Goal: Transaction & Acquisition: Book appointment/travel/reservation

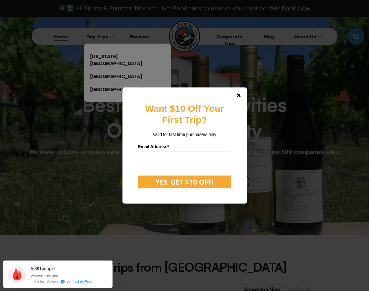
drag, startPoint x: 243, startPoint y: 111, endPoint x: 232, endPoint y: 126, distance: 18.0
click at [243, 111] on div "Want $10 Off Your First Trip? Valid for first time purchasers only Email Addres…" at bounding box center [184, 149] width 124 height 124
drag, startPoint x: 246, startPoint y: 94, endPoint x: 244, endPoint y: 99, distance: 5.2
click at [246, 94] on link at bounding box center [238, 95] width 15 height 15
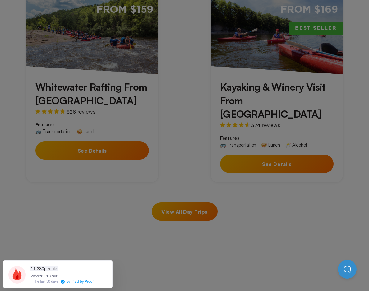
click at [145, 119] on div at bounding box center [184, 145] width 369 height 291
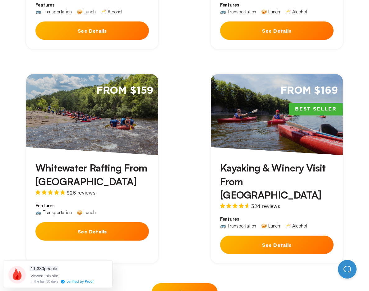
scroll to position [448, 0]
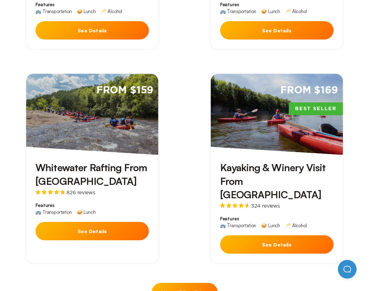
click at [271, 106] on div "From $169 Best Seller" at bounding box center [277, 114] width 132 height 81
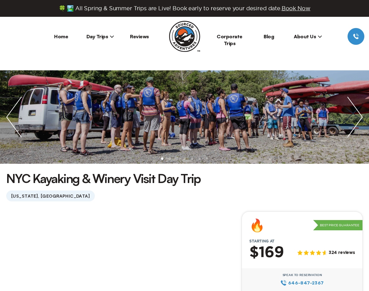
scroll to position [125, 0]
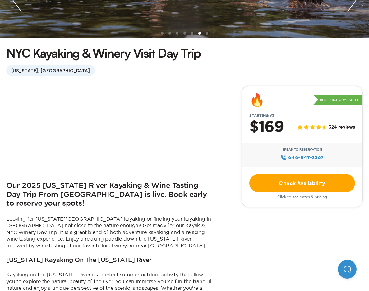
scroll to position [448, 0]
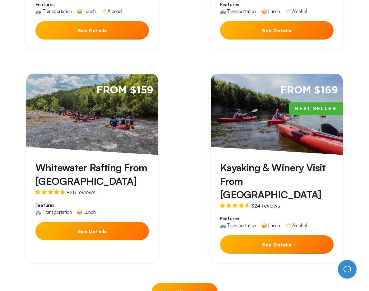
click at [65, 89] on div "From $159" at bounding box center [92, 114] width 132 height 81
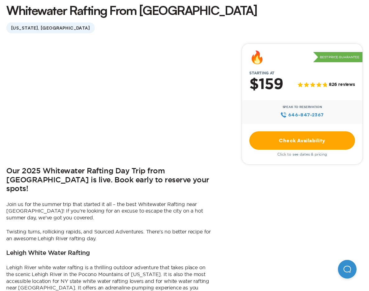
scroll to position [179, 0]
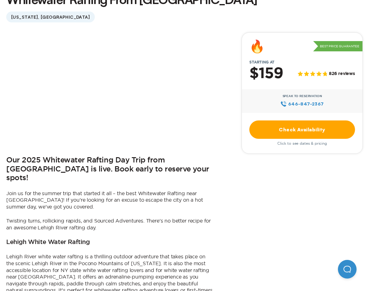
click at [300, 132] on link "Check Availability" at bounding box center [302, 129] width 106 height 18
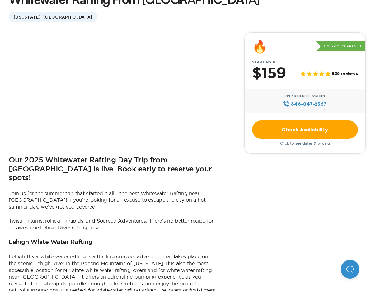
scroll to position [0, 0]
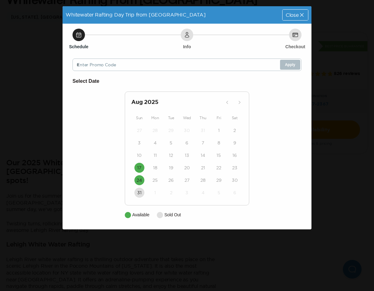
click at [307, 13] on div "Close" at bounding box center [294, 15] width 25 height 11
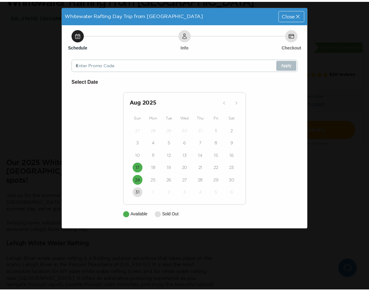
scroll to position [179, 0]
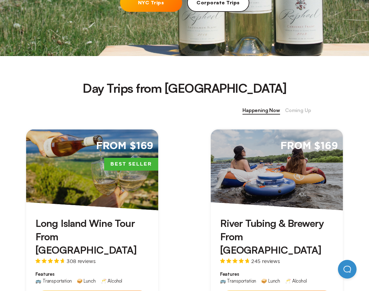
scroll to position [448, 0]
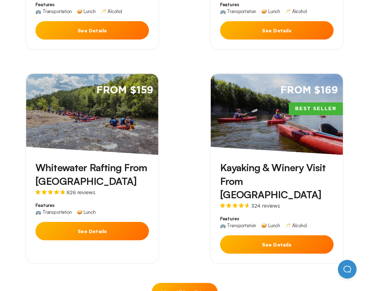
click at [255, 84] on div "From $169 Best Seller" at bounding box center [277, 114] width 132 height 81
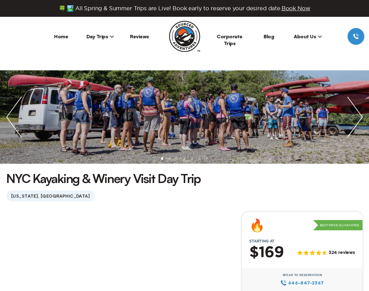
scroll to position [130, 0]
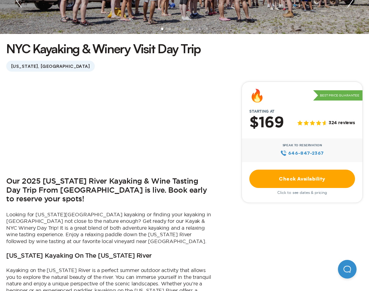
click at [284, 180] on link "Check Availability" at bounding box center [302, 178] width 106 height 18
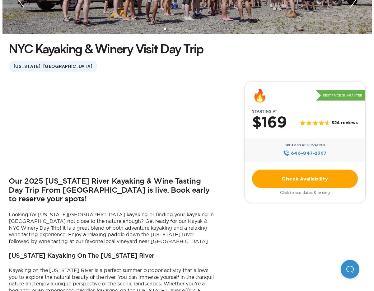
scroll to position [0, 0]
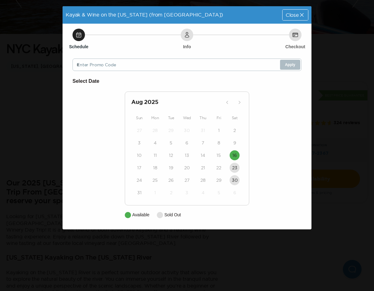
click at [205, 163] on div "21" at bounding box center [203, 167] width 16 height 12
drag, startPoint x: 160, startPoint y: 192, endPoint x: 174, endPoint y: 165, distance: 30.3
click at [160, 192] on div "1" at bounding box center [155, 192] width 16 height 12
drag, startPoint x: 195, startPoint y: 38, endPoint x: 187, endPoint y: 41, distance: 9.1
click at [195, 38] on div "Schedule Info Checkout" at bounding box center [186, 35] width 229 height 12
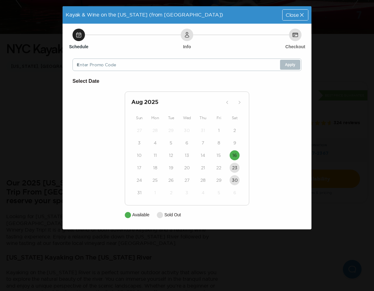
drag, startPoint x: 179, startPoint y: 40, endPoint x: 180, endPoint y: 149, distance: 108.5
click at [179, 41] on div "Schedule Info Checkout Enter Promo Code Apply Select Date [DATE] Sun Mon Tue We…" at bounding box center [186, 126] width 249 height 205
click at [232, 162] on div "27 28 29 30 31 1 2 3 4 5 6 7 8 9 10 11 12 13 14 15 16 17 18 19 20 21 22 23 24 2…" at bounding box center [186, 161] width 111 height 75
drag, startPoint x: 230, startPoint y: 212, endPoint x: 210, endPoint y: 183, distance: 35.0
click at [230, 212] on div "Available Sold Out" at bounding box center [187, 214] width 124 height 7
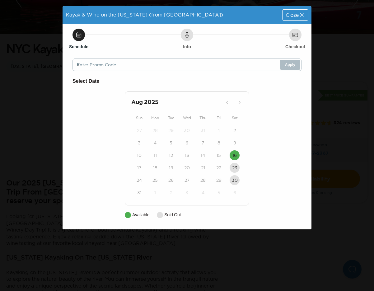
click at [150, 177] on div "25" at bounding box center [155, 180] width 16 height 12
click at [192, 149] on div "27 28 29 30 31 1 2 3 4 5 6 7 8 9 10 11 12 13 14 15 16 17 18 19 20 21 22 23 24 2…" at bounding box center [186, 161] width 111 height 75
click at [186, 140] on div "6" at bounding box center [187, 142] width 16 height 12
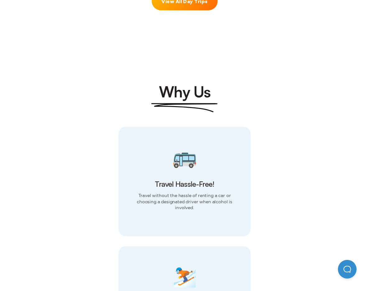
scroll to position [689, 0]
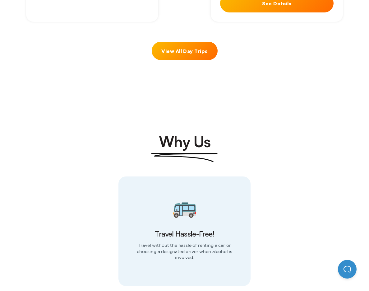
click at [192, 34] on div "View All Day Trips" at bounding box center [184, 48] width 369 height 28
click at [189, 42] on link "View All Day Trips" at bounding box center [185, 51] width 66 height 18
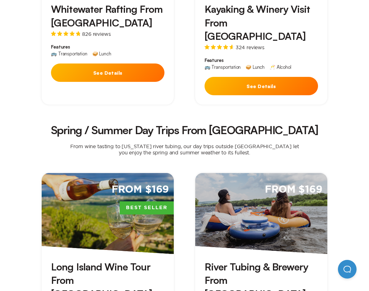
scroll to position [656, 0]
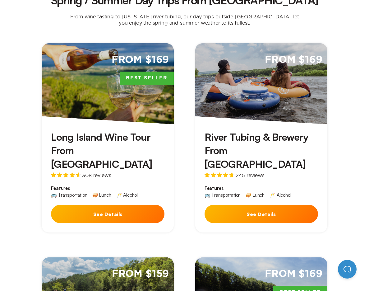
click at [268, 43] on div "From $169" at bounding box center [261, 83] width 132 height 81
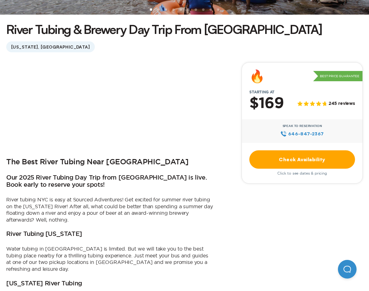
scroll to position [150, 0]
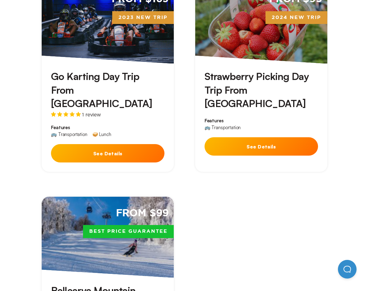
scroll to position [1880, 0]
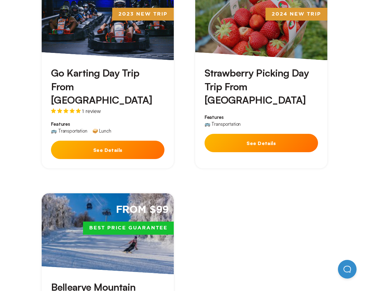
click at [125, 193] on div "From $99 Best Price Guarantee" at bounding box center [108, 233] width 132 height 81
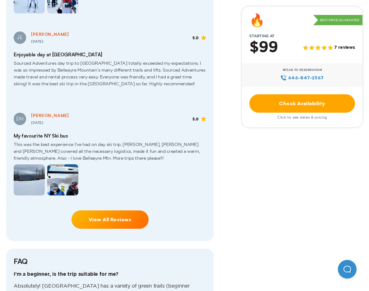
scroll to position [1075, 0]
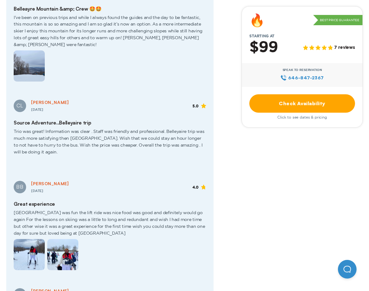
click at [271, 102] on link "Check Availability" at bounding box center [302, 103] width 106 height 18
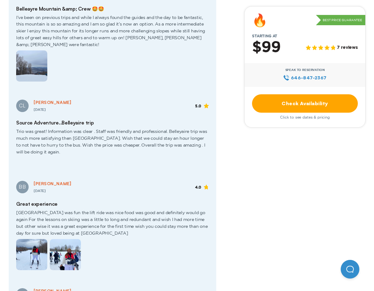
scroll to position [0, 0]
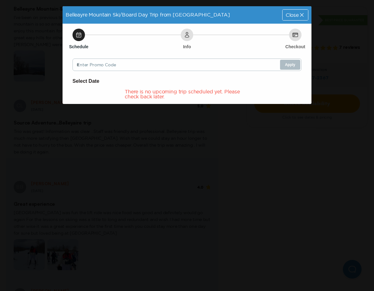
click at [299, 12] on icon at bounding box center [301, 15] width 6 height 6
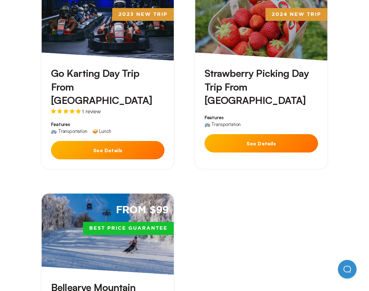
scroll to position [1659, 0]
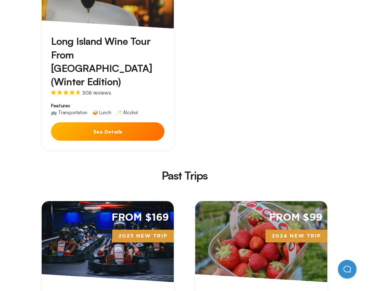
click at [123, 201] on div "From $169 2023 New Trip" at bounding box center [108, 241] width 132 height 81
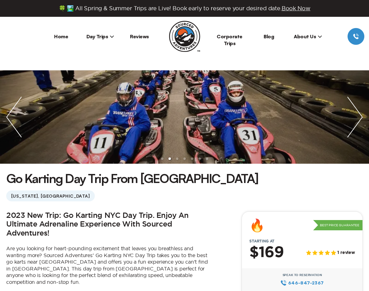
scroll to position [1659, 0]
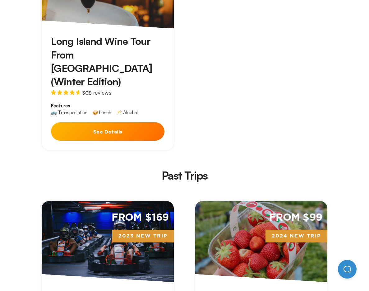
click at [258, 201] on div "From $99 2024 New Trip" at bounding box center [261, 241] width 132 height 81
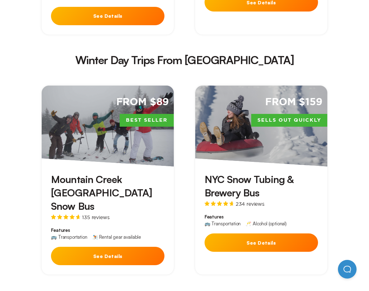
scroll to position [1448, 0]
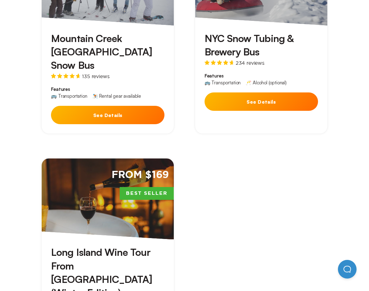
click at [86, 158] on div "From $169 Best Seller" at bounding box center [108, 198] width 132 height 81
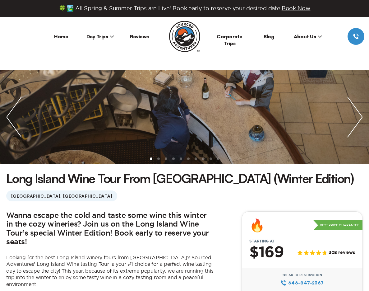
click at [352, 110] on img "next slide / item" at bounding box center [355, 116] width 28 height 93
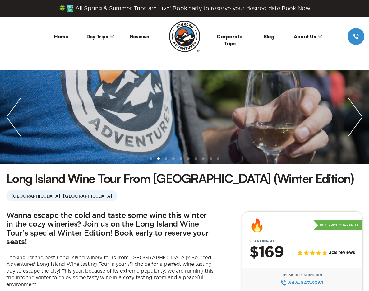
click at [361, 114] on img "next slide / item" at bounding box center [355, 116] width 28 height 93
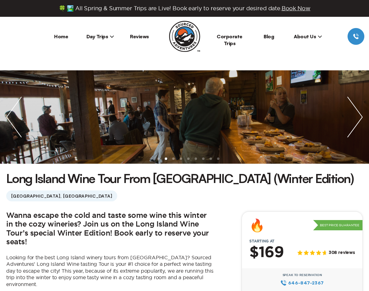
click at [355, 117] on img "next slide / item" at bounding box center [355, 116] width 28 height 93
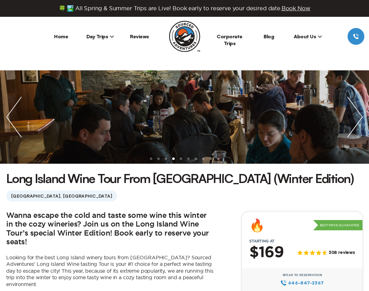
click at [355, 117] on img "next slide / item" at bounding box center [355, 116] width 28 height 93
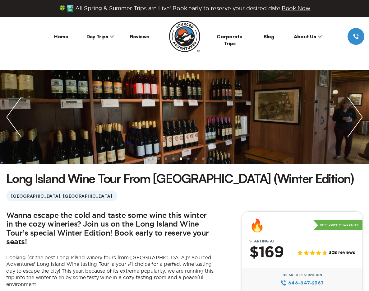
click at [355, 117] on img "next slide / item" at bounding box center [355, 116] width 28 height 93
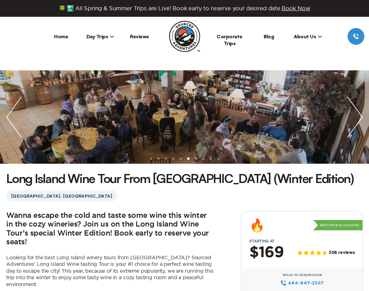
click at [354, 117] on img "next slide / item" at bounding box center [355, 116] width 28 height 93
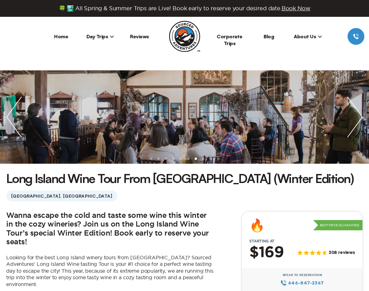
click at [354, 117] on img "next slide / item" at bounding box center [355, 116] width 28 height 93
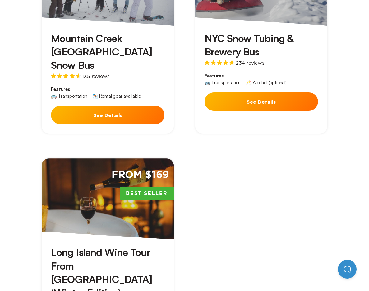
scroll to position [1235, 0]
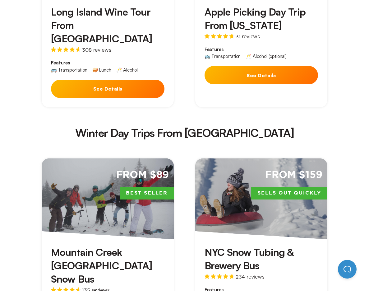
click at [241, 158] on div "From $159 Sells Out Quickly" at bounding box center [261, 198] width 132 height 81
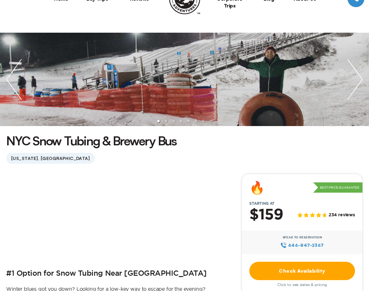
scroll to position [104, 0]
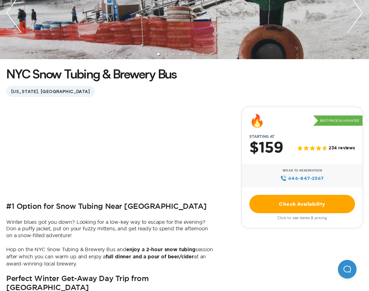
click at [274, 202] on link "Check Availability" at bounding box center [302, 204] width 106 height 18
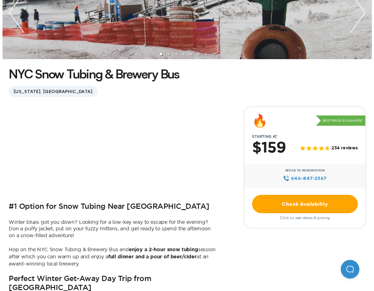
scroll to position [0, 0]
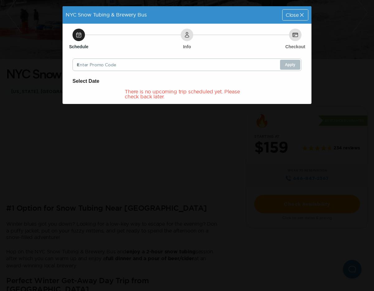
drag, startPoint x: 297, startPoint y: 17, endPoint x: 292, endPoint y: 17, distance: 4.7
click at [296, 17] on span "Close" at bounding box center [291, 14] width 13 height 5
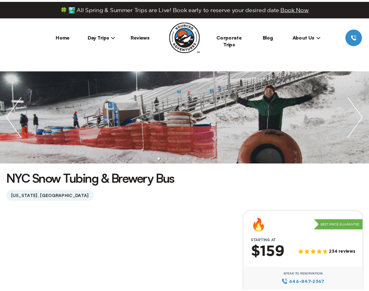
scroll to position [104, 0]
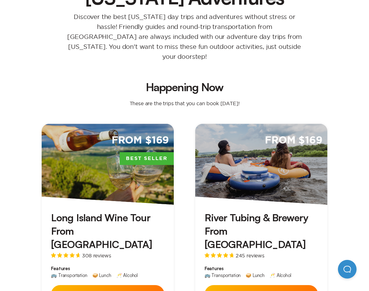
scroll to position [1235, 0]
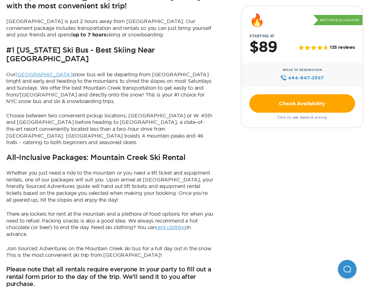
click at [276, 96] on link "Check Availability" at bounding box center [302, 103] width 106 height 18
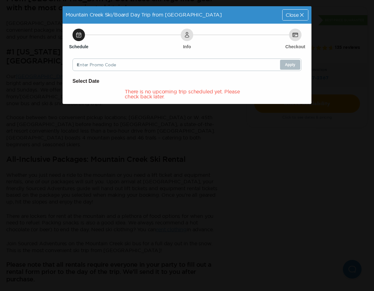
drag, startPoint x: 300, startPoint y: 17, endPoint x: 251, endPoint y: 31, distance: 51.0
click at [300, 18] on div "Close" at bounding box center [294, 15] width 25 height 11
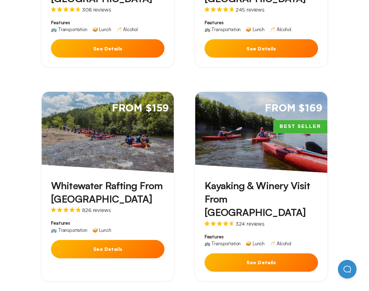
click at [224, 253] on button "See Details" at bounding box center [261, 262] width 113 height 18
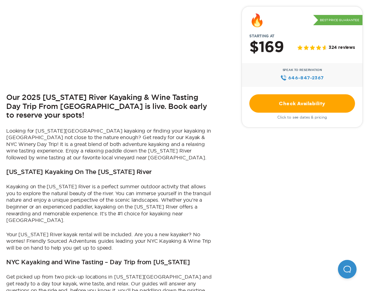
click at [296, 106] on link "Check Availability" at bounding box center [302, 103] width 106 height 18
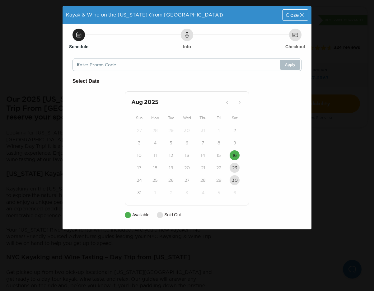
click at [293, 14] on span "Close" at bounding box center [291, 14] width 13 height 5
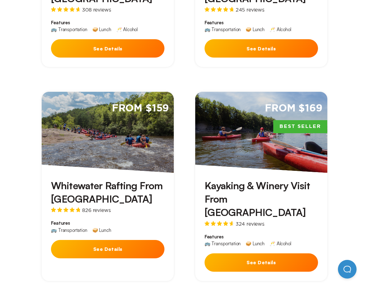
drag, startPoint x: 127, startPoint y: 200, endPoint x: 125, endPoint y: 198, distance: 3.2
click at [127, 240] on button "See Details" at bounding box center [107, 249] width 113 height 18
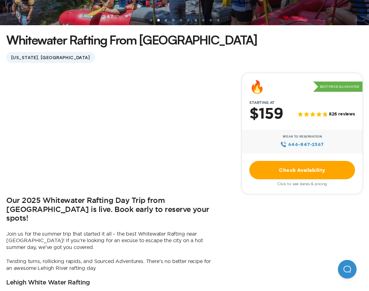
click at [299, 168] on link "Check Availability" at bounding box center [302, 170] width 106 height 18
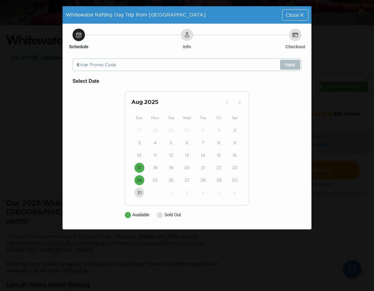
drag, startPoint x: 274, startPoint y: 15, endPoint x: 287, endPoint y: 19, distance: 13.7
click at [280, 17] on div "Whitewater Rafting Day Trip from [GEOGRAPHIC_DATA] Close" at bounding box center [186, 14] width 249 height 17
click at [288, 19] on div "Close" at bounding box center [294, 15] width 25 height 11
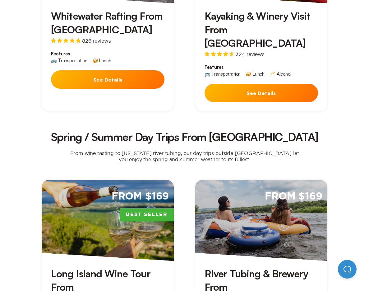
scroll to position [389, 0]
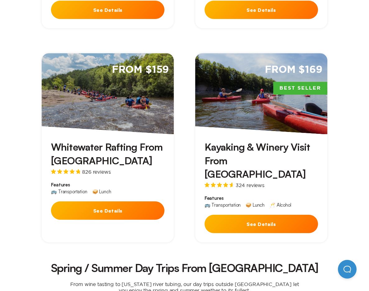
click at [127, 198] on div "Whitewater Rafting From [GEOGRAPHIC_DATA] 826 reviews Features 🚌 Transportation…" at bounding box center [108, 181] width 132 height 95
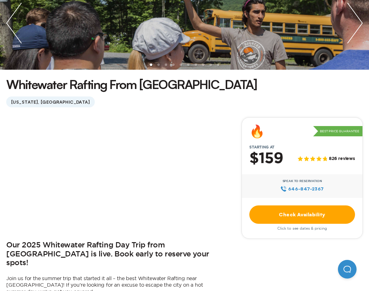
scroll to position [222, 0]
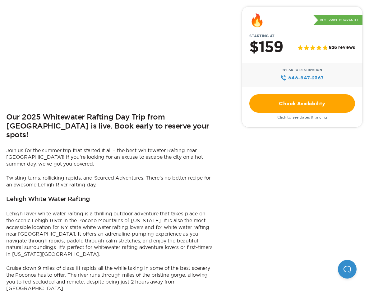
click at [263, 105] on link "Check Availability" at bounding box center [302, 103] width 106 height 18
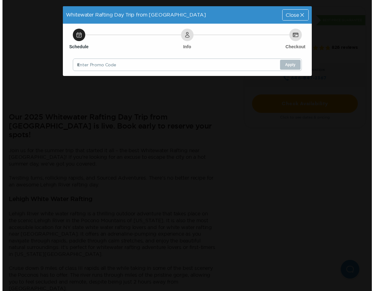
scroll to position [0, 0]
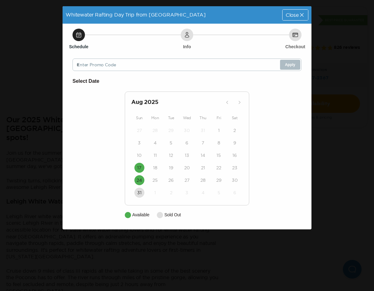
click at [223, 176] on div "29" at bounding box center [219, 180] width 16 height 12
drag, startPoint x: 229, startPoint y: 177, endPoint x: 217, endPoint y: 174, distance: 12.1
click at [229, 177] on div "30" at bounding box center [235, 180] width 16 height 12
click at [143, 168] on button "17" at bounding box center [139, 168] width 10 height 10
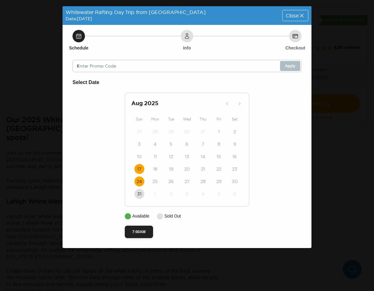
click at [140, 178] on button "24" at bounding box center [139, 181] width 10 height 10
click at [141, 180] on time "24" at bounding box center [138, 181] width 5 height 6
click at [140, 180] on time "24" at bounding box center [138, 181] width 5 height 6
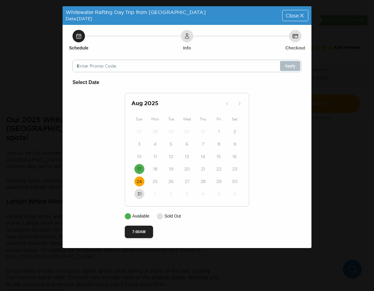
drag, startPoint x: 140, startPoint y: 180, endPoint x: 140, endPoint y: 187, distance: 6.8
click at [141, 180] on time "24" at bounding box center [138, 181] width 5 height 6
click at [296, 18] on div "Close" at bounding box center [294, 15] width 25 height 11
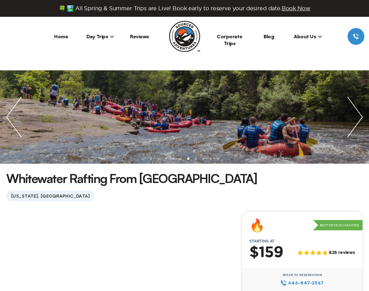
scroll to position [389, 0]
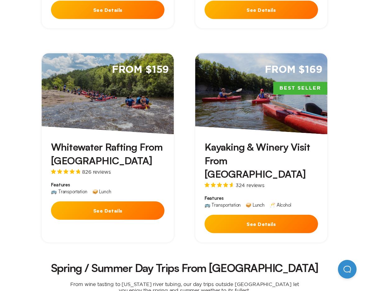
click at [227, 214] on button "See Details" at bounding box center [261, 223] width 113 height 18
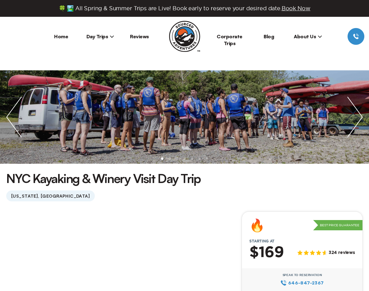
scroll to position [218, 0]
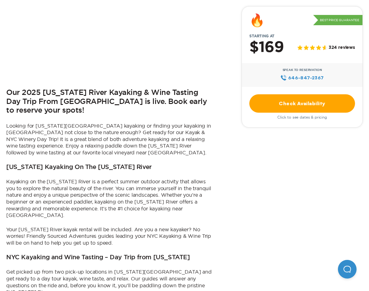
click at [309, 111] on link "Check Availability" at bounding box center [302, 103] width 106 height 18
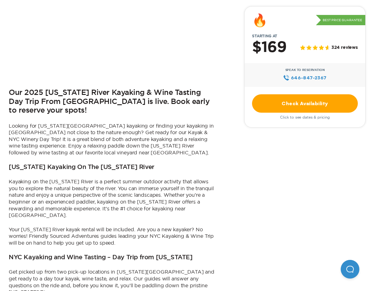
scroll to position [0, 0]
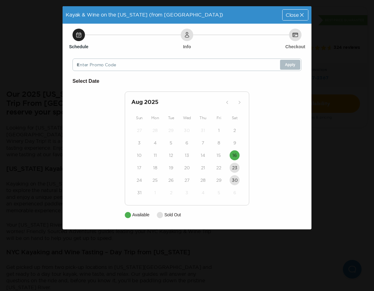
click at [237, 185] on div "30" at bounding box center [235, 180] width 16 height 12
click at [292, 16] on span "Close" at bounding box center [291, 14] width 13 height 5
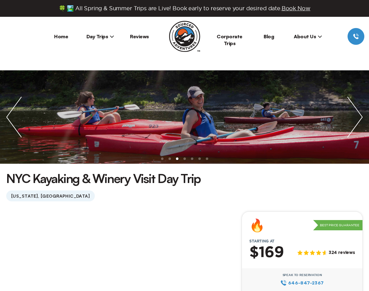
scroll to position [389, 0]
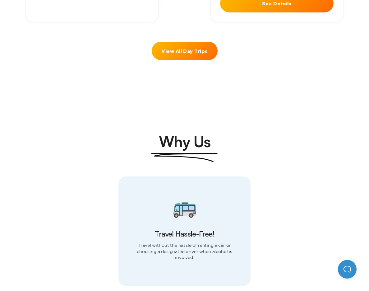
scroll to position [389, 0]
